Goal: Task Accomplishment & Management: Manage account settings

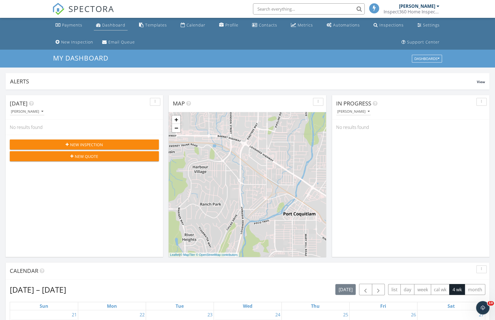
click at [102, 23] on div "Dashboard" at bounding box center [113, 24] width 23 height 5
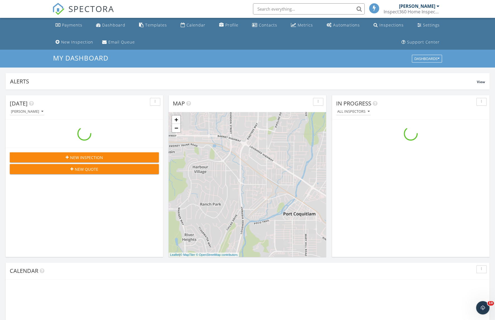
scroll to position [516, 503]
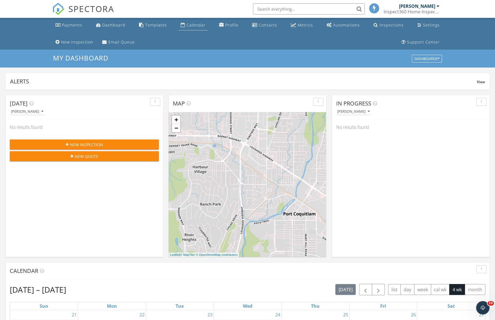
click at [178, 22] on link "Calendar" at bounding box center [192, 25] width 29 height 10
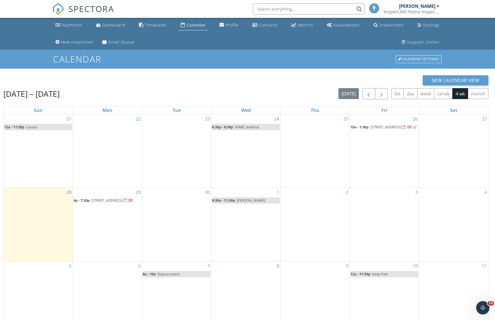
click at [112, 203] on span "[STREET_ADDRESS]" at bounding box center [106, 200] width 31 height 5
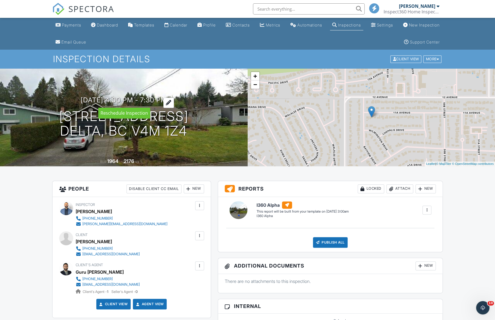
click at [174, 100] on div at bounding box center [168, 103] width 11 height 10
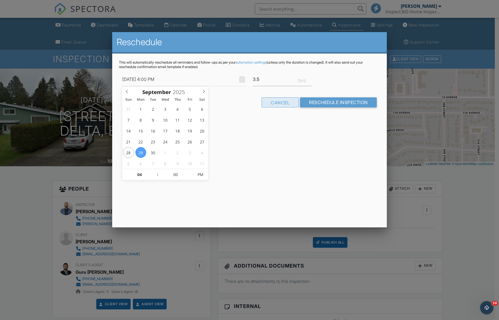
click at [282, 103] on div "Cancel" at bounding box center [279, 102] width 37 height 10
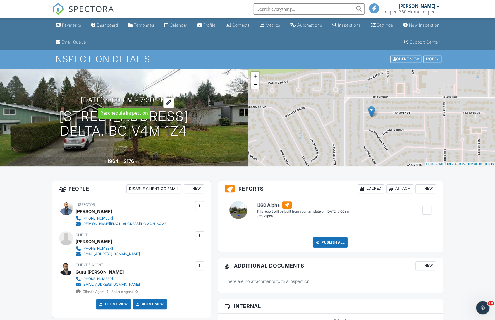
click at [174, 101] on div at bounding box center [168, 103] width 11 height 10
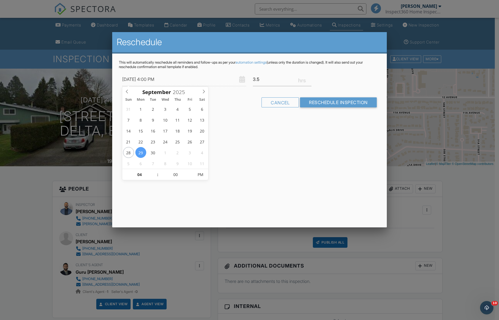
click at [255, 141] on div "Reschedule This will automatically reschedule all reminders and follow-ups as p…" at bounding box center [249, 129] width 274 height 195
click at [254, 142] on div "Reschedule This will automatically reschedule all reminders and follow-ups as p…" at bounding box center [249, 129] width 274 height 195
click at [407, 175] on div at bounding box center [249, 172] width 499 height 400
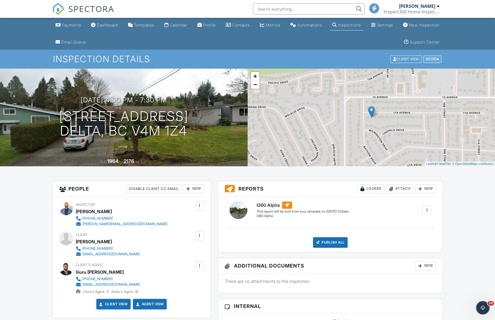
click at [428, 59] on div "More" at bounding box center [432, 60] width 18 height 8
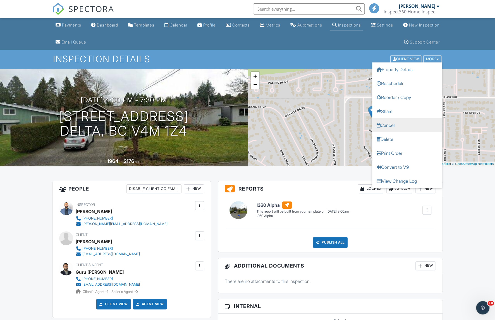
click at [402, 126] on link "Cancel" at bounding box center [407, 125] width 70 height 14
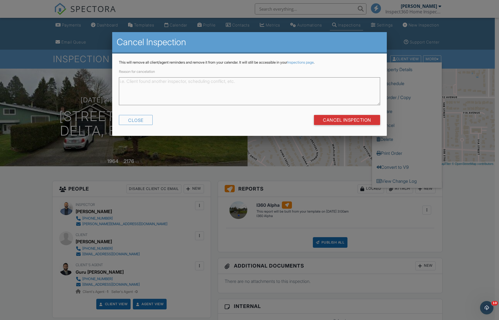
click at [226, 89] on textarea "Reason for cancelation" at bounding box center [249, 91] width 261 height 28
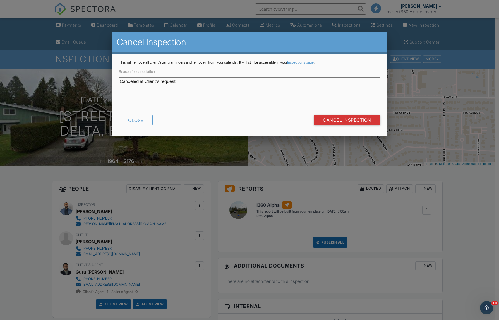
click at [147, 87] on textarea "Canceled at Client's request." at bounding box center [249, 91] width 261 height 28
click at [162, 86] on textarea "Canceled at Client's request." at bounding box center [249, 91] width 261 height 28
type textarea "Canceled at Agent's request."
click at [344, 119] on input "Cancel Inspection" at bounding box center [347, 120] width 66 height 10
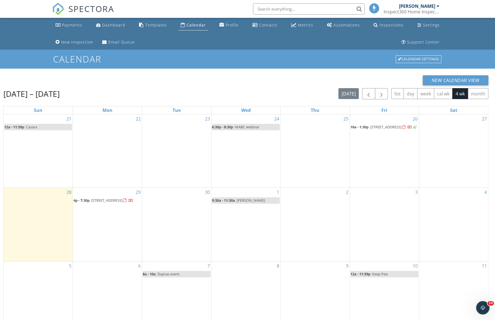
scroll to position [91, 0]
